Goal: Information Seeking & Learning: Find specific fact

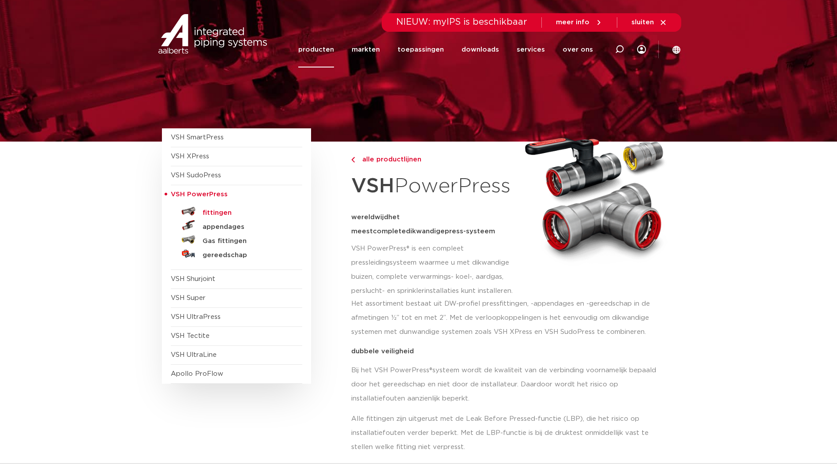
click at [222, 212] on h5 "fittingen" at bounding box center [246, 213] width 87 height 8
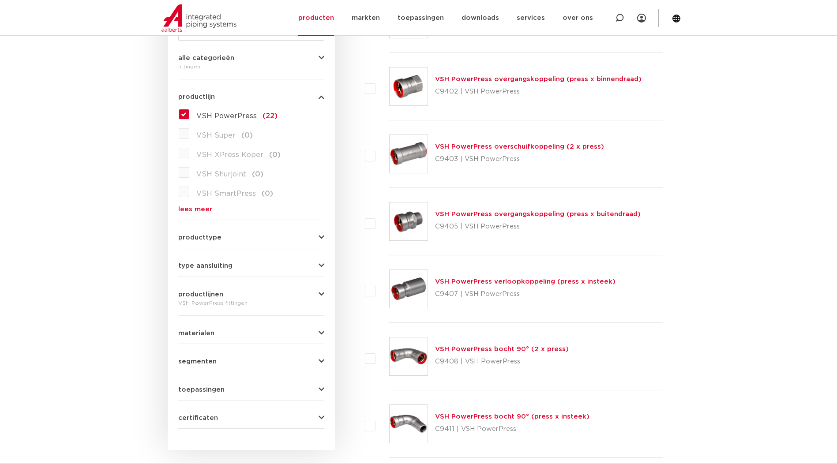
scroll to position [221, 0]
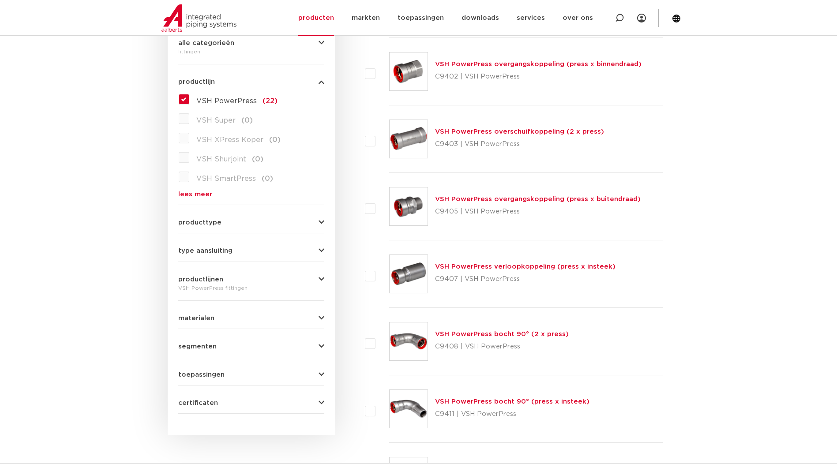
click at [263, 218] on div "producttype meerdelig (2) accessoires (fittings) (1) demontabel (0) voordeelpak…" at bounding box center [251, 219] width 146 height 14
click at [320, 214] on div "producttype meerdelig (2) accessoires (fittings) (1) demontabel (0) voordeelpak…" at bounding box center [251, 219] width 146 height 14
click at [319, 217] on div "producttype meerdelig (2) accessoires (fittings) (1) demontabel (0) voordeelpak…" at bounding box center [251, 219] width 146 height 14
click at [319, 223] on icon "button" at bounding box center [322, 222] width 6 height 7
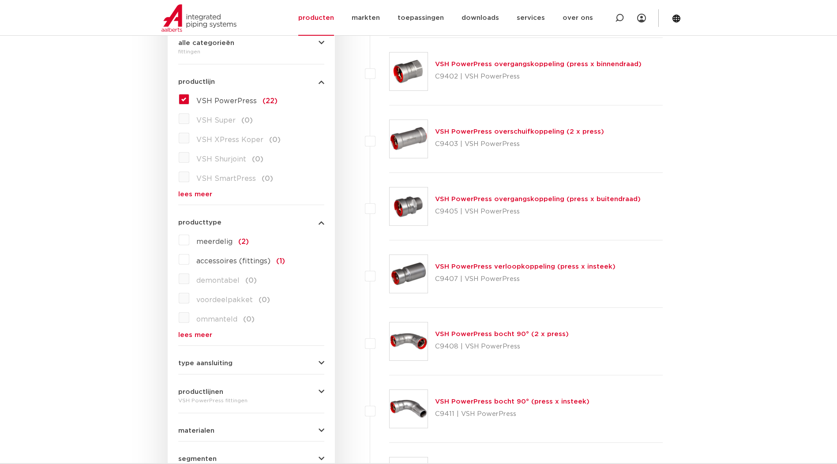
click at [319, 223] on icon "button" at bounding box center [322, 222] width 6 height 7
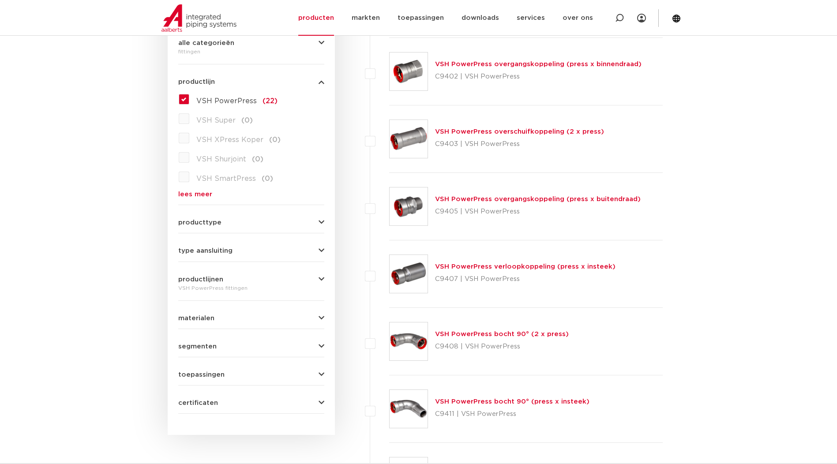
click at [325, 252] on div "wis alles filter producten zoek op naam of productnummer alle categorieën fitti…" at bounding box center [251, 192] width 167 height 485
click at [314, 250] on button "type aansluiting" at bounding box center [251, 251] width 146 height 7
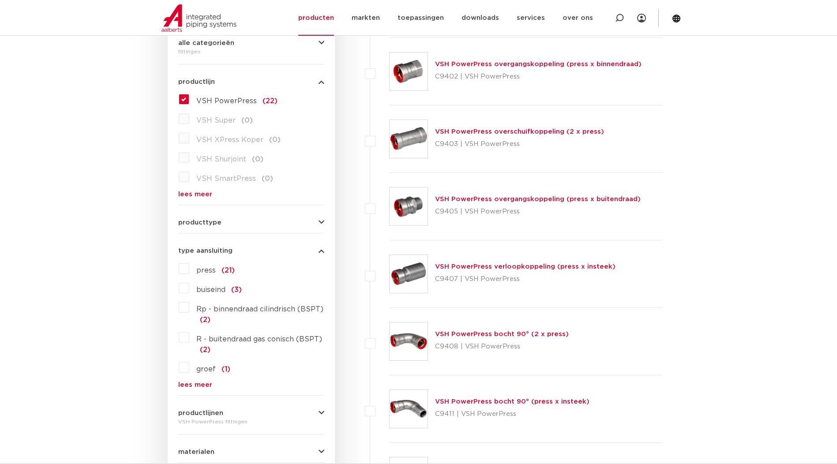
click at [321, 245] on div "type aansluiting press (21) buiseind (3) Rp - binnendraad cilindrisch (BSPT) (2…" at bounding box center [251, 314] width 146 height 147
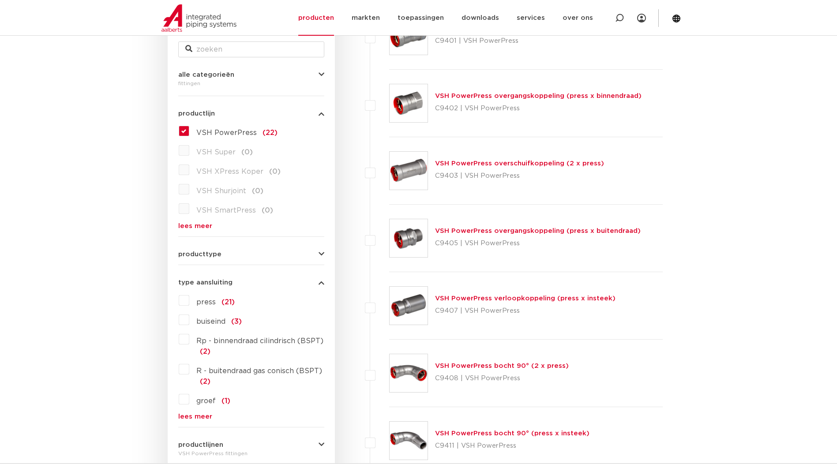
scroll to position [177, 0]
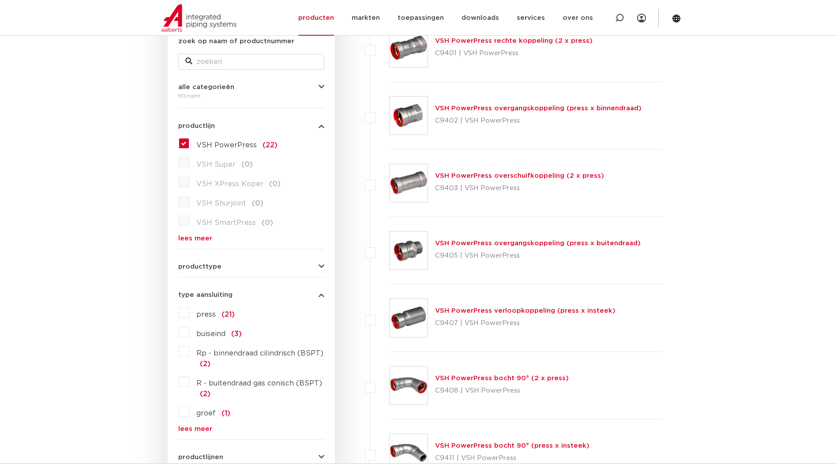
click at [517, 245] on link "VSH PowerPress overgangskoppeling (press x buitendraad)" at bounding box center [538, 243] width 206 height 7
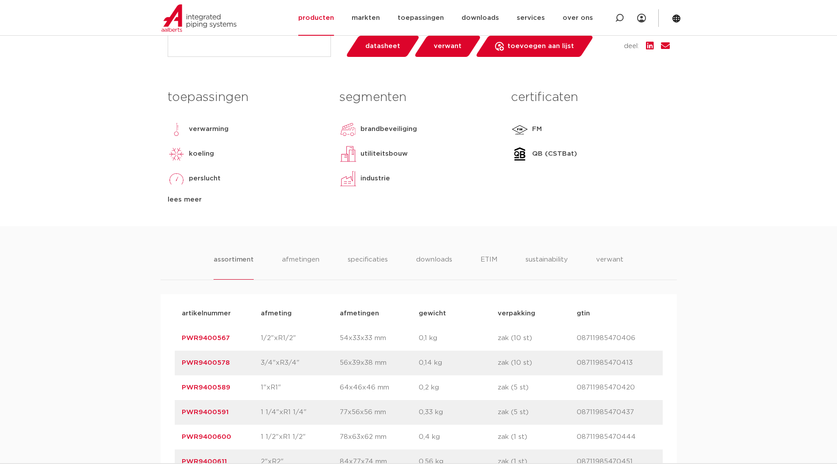
scroll to position [353, 0]
click at [218, 338] on link "PWR9400567" at bounding box center [206, 338] width 48 height 7
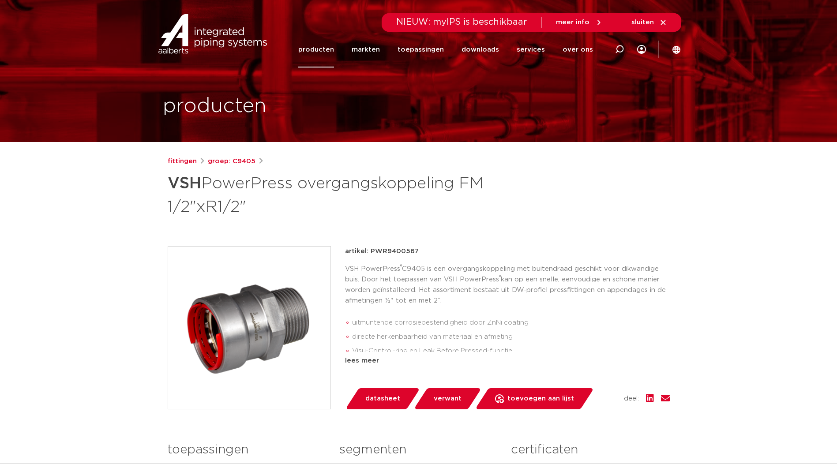
drag, startPoint x: 370, startPoint y: 250, endPoint x: 419, endPoint y: 250, distance: 49.0
click at [419, 250] on div "artikel: PWR9400567" at bounding box center [507, 251] width 325 height 11
copy p "PWR9400567"
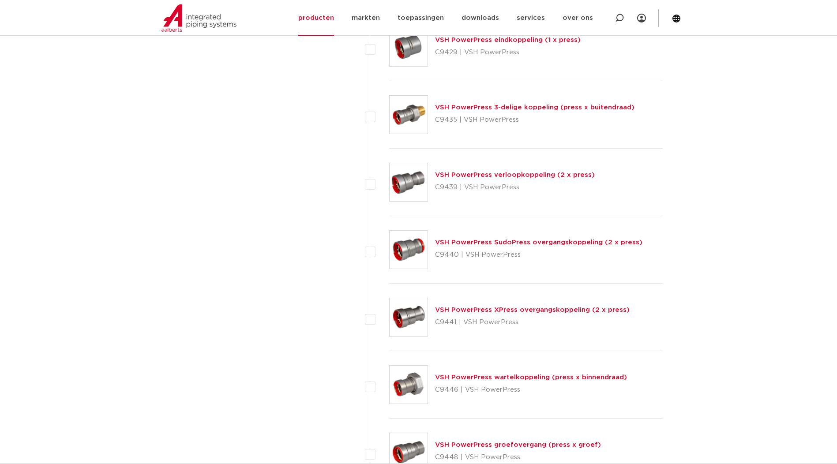
scroll to position [1147, 0]
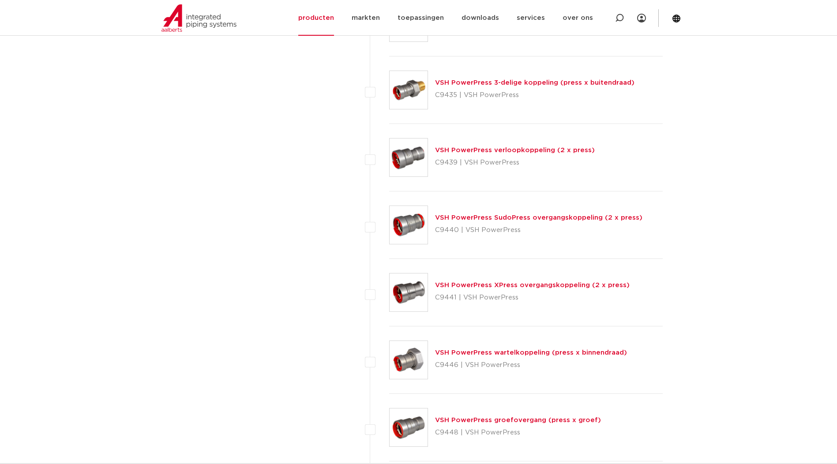
click at [517, 353] on link "VSH PowerPress wartelkoppeling (press x binnendraad)" at bounding box center [531, 353] width 192 height 7
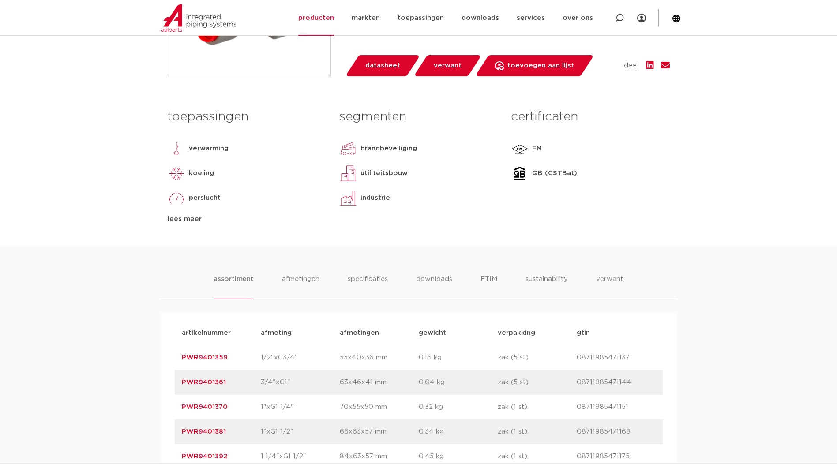
scroll to position [353, 0]
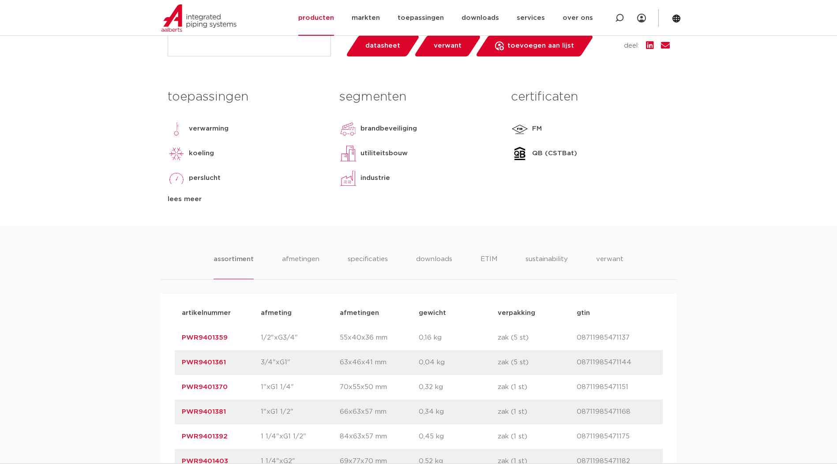
click at [220, 339] on link "PWR9401359" at bounding box center [205, 338] width 46 height 7
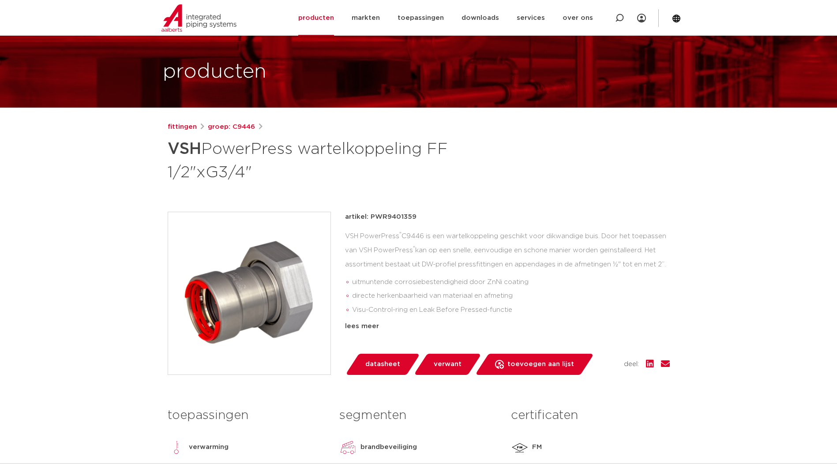
scroll to position [44, 0]
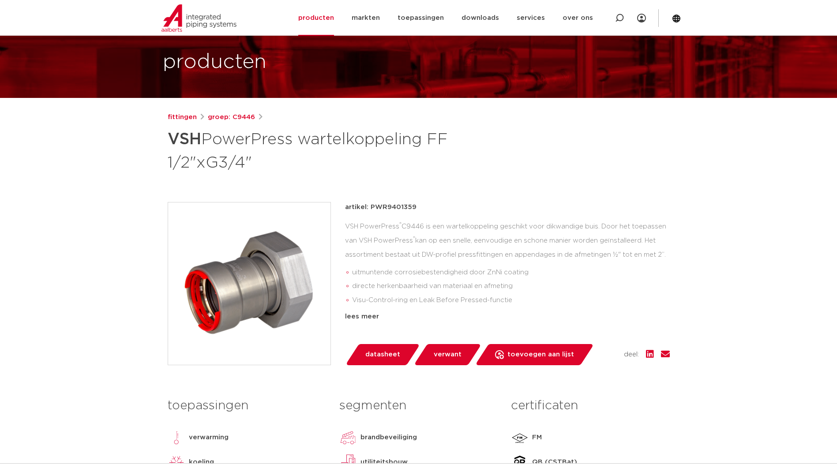
drag, startPoint x: 368, startPoint y: 206, endPoint x: 415, endPoint y: 207, distance: 46.4
click at [415, 207] on div "artikel: PWR9401359" at bounding box center [507, 207] width 325 height 11
